Goal: Task Accomplishment & Management: Use online tool/utility

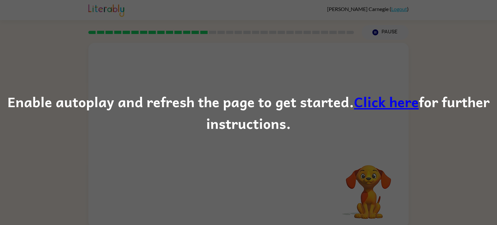
click at [378, 106] on link "Click here" at bounding box center [386, 102] width 65 height 22
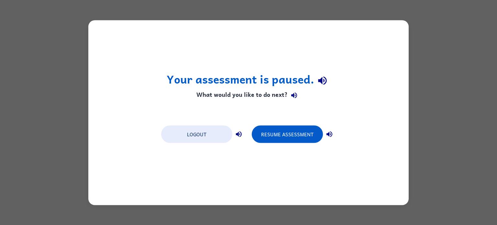
click at [276, 134] on button "Resume Assessment" at bounding box center [287, 133] width 71 height 17
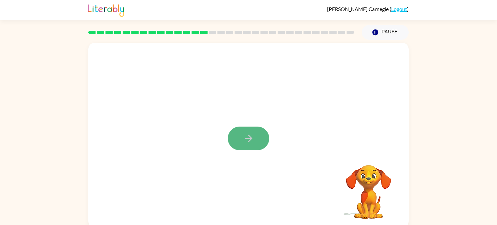
click at [265, 135] on button "button" at bounding box center [248, 138] width 41 height 24
click at [328, 130] on div at bounding box center [248, 97] width 320 height 109
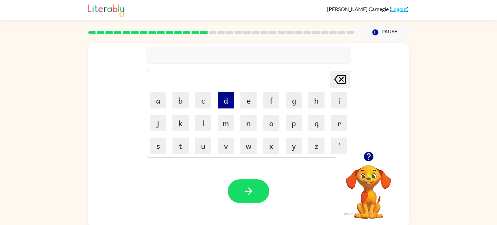
click at [228, 105] on button "d" at bounding box center [226, 100] width 16 height 16
click at [252, 102] on button "e" at bounding box center [248, 100] width 16 height 16
click at [204, 123] on button "l" at bounding box center [203, 123] width 16 height 16
click at [164, 92] on button "a" at bounding box center [158, 100] width 16 height 16
click at [272, 138] on button "x" at bounding box center [271, 145] width 16 height 16
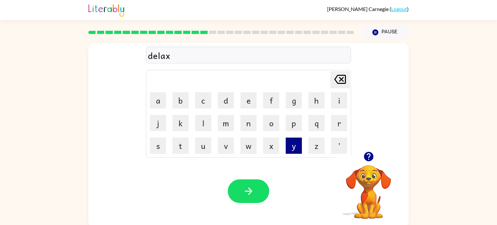
click at [293, 143] on button "y" at bounding box center [293, 145] width 16 height 16
click at [340, 77] on icon "[PERSON_NAME] last character input" at bounding box center [340, 79] width 16 height 16
click at [338, 75] on icon at bounding box center [340, 79] width 12 height 9
click at [291, 144] on button "y" at bounding box center [293, 145] width 16 height 16
click at [252, 193] on icon "button" at bounding box center [248, 190] width 11 height 11
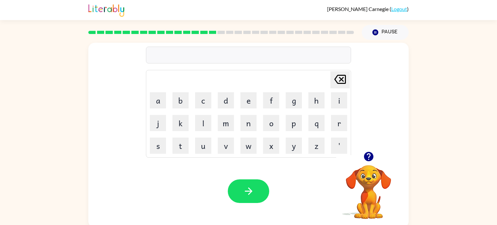
click at [310, 177] on div "Your browser must support playing .mp4 files to use Literably. Please try using…" at bounding box center [248, 191] width 320 height 73
click at [369, 155] on icon "button" at bounding box center [367, 156] width 9 height 9
click at [182, 140] on button "t" at bounding box center [180, 145] width 16 height 16
click at [244, 103] on button "e" at bounding box center [248, 100] width 16 height 16
click at [156, 102] on button "a" at bounding box center [158, 100] width 16 height 16
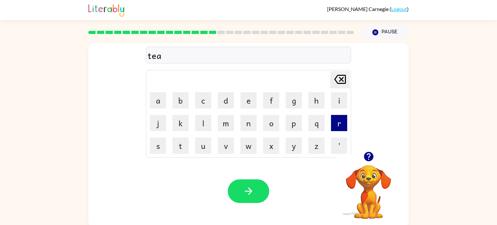
click at [335, 122] on button "r" at bounding box center [339, 123] width 16 height 16
click at [227, 119] on button "m" at bounding box center [226, 123] width 16 height 16
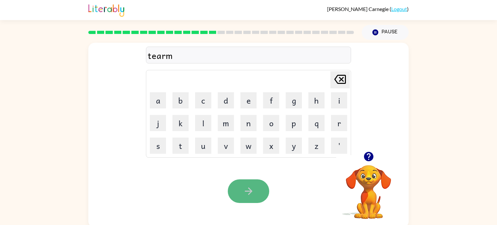
click at [258, 198] on button "button" at bounding box center [248, 191] width 41 height 24
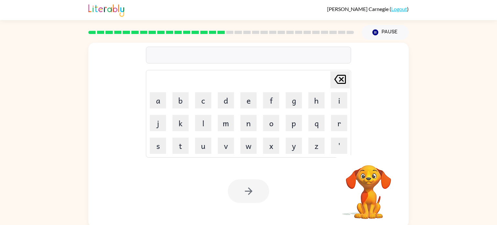
click at [292, 192] on div "Your browser must support playing .mp4 files to use Literably. Please try using…" at bounding box center [248, 191] width 320 height 73
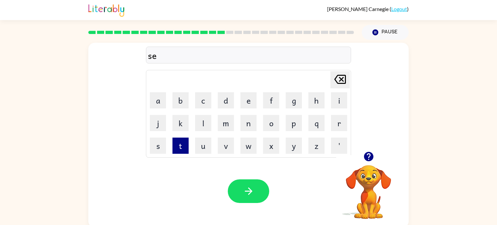
click at [178, 146] on button "t" at bounding box center [180, 145] width 16 height 16
click at [245, 188] on icon "button" at bounding box center [248, 190] width 11 height 11
click at [298, 168] on div "Your browser must support playing .mp4 files to use Literably. Please try using…" at bounding box center [248, 191] width 320 height 73
click at [297, 167] on div "Your browser must support playing .mp4 files to use Literably. Please try using…" at bounding box center [248, 191] width 320 height 73
click at [365, 155] on icon "button" at bounding box center [367, 156] width 9 height 9
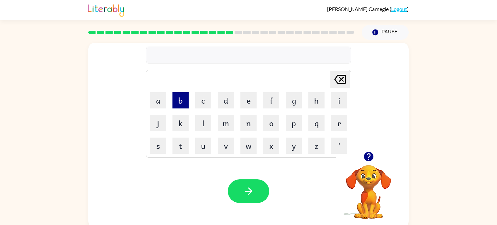
click at [180, 103] on button "b" at bounding box center [180, 100] width 16 height 16
click at [335, 123] on button "r" at bounding box center [339, 123] width 16 height 16
click at [335, 95] on button "i" at bounding box center [339, 100] width 16 height 16
click at [230, 123] on button "m" at bounding box center [226, 123] width 16 height 16
click at [339, 106] on button "i" at bounding box center [339, 100] width 16 height 16
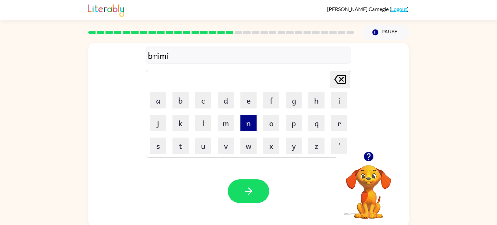
click at [247, 126] on button "n" at bounding box center [248, 123] width 16 height 16
type button "n"
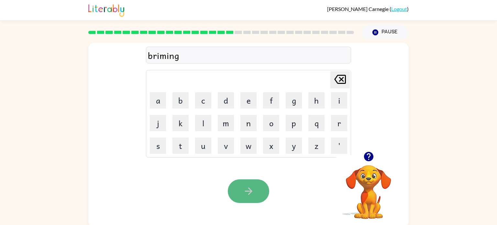
click at [255, 181] on button "button" at bounding box center [248, 191] width 41 height 24
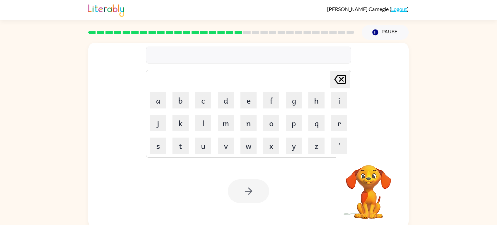
click at [279, 176] on div "Your browser must support playing .mp4 files to use Literably. Please try using…" at bounding box center [248, 191] width 320 height 73
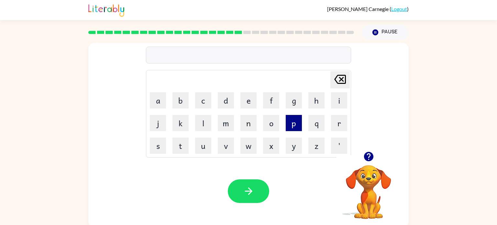
click at [291, 124] on button "p" at bounding box center [293, 123] width 16 height 16
click at [206, 118] on button "l" at bounding box center [203, 123] width 16 height 16
click at [158, 98] on button "a" at bounding box center [158, 100] width 16 height 16
type button "a"
click at [344, 100] on button "i" at bounding box center [339, 100] width 16 height 16
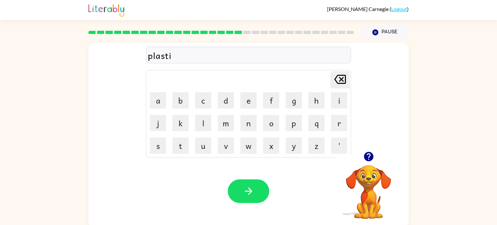
type button "i"
click at [246, 187] on icon "button" at bounding box center [248, 190] width 11 height 11
click at [228, 104] on button "d" at bounding box center [226, 100] width 16 height 16
click at [334, 105] on button "i" at bounding box center [339, 100] width 16 height 16
click at [340, 149] on div at bounding box center [368, 156] width 65 height 16
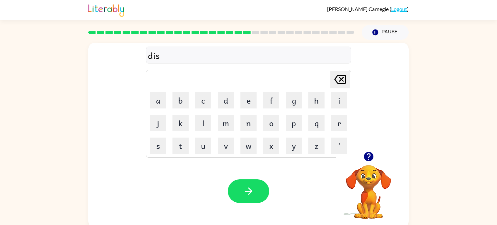
scroll to position [3, 0]
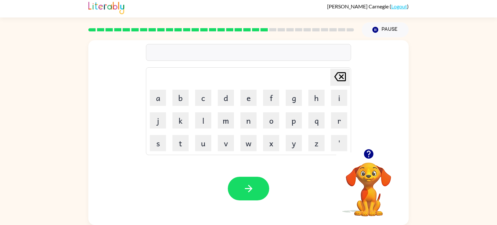
click at [185, 50] on div at bounding box center [248, 52] width 205 height 17
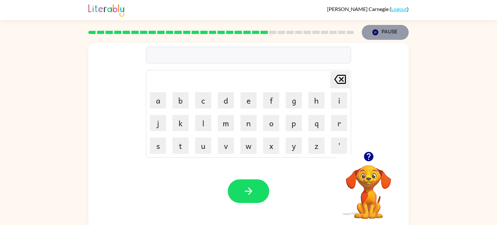
click at [391, 30] on button "Pause Pause" at bounding box center [384, 32] width 47 height 15
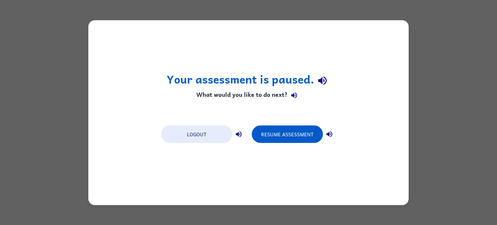
click at [292, 123] on div "Logout Resume Assessment" at bounding box center [248, 133] width 181 height 25
click at [290, 131] on button "Resume Assessment" at bounding box center [287, 133] width 71 height 17
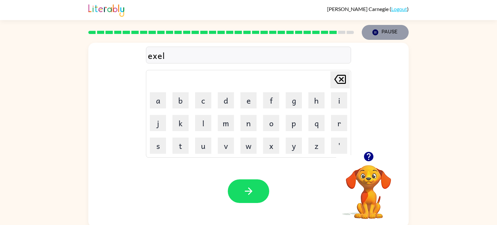
click at [390, 35] on button "Pause Pause" at bounding box center [384, 32] width 47 height 15
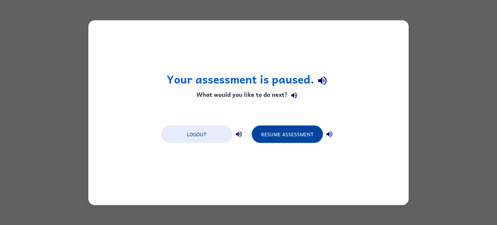
click at [286, 134] on button "Resume Assessment" at bounding box center [287, 133] width 71 height 17
